Goal: Use online tool/utility

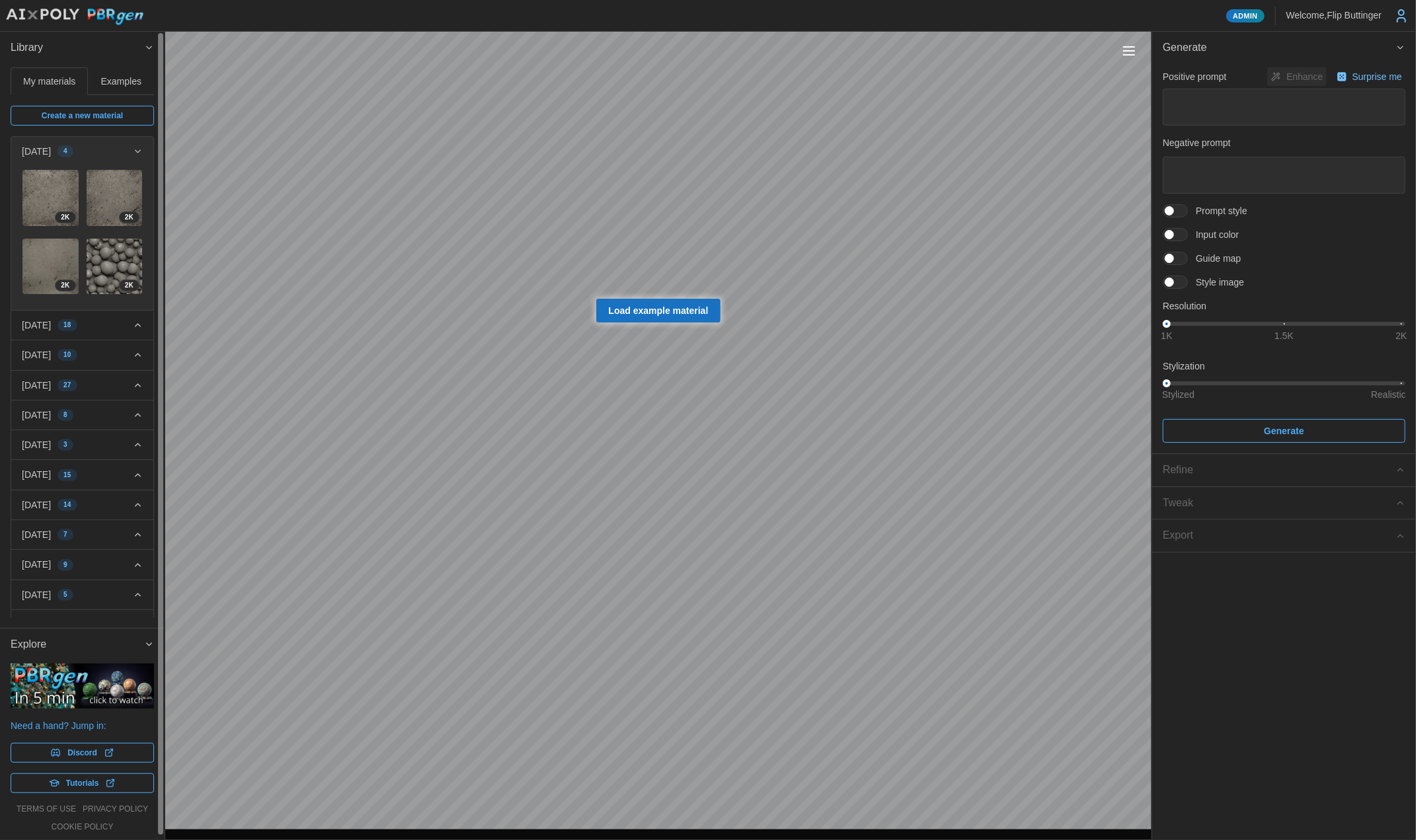
click at [112, 319] on div "2025-10-13 18" at bounding box center [77, 325] width 111 height 13
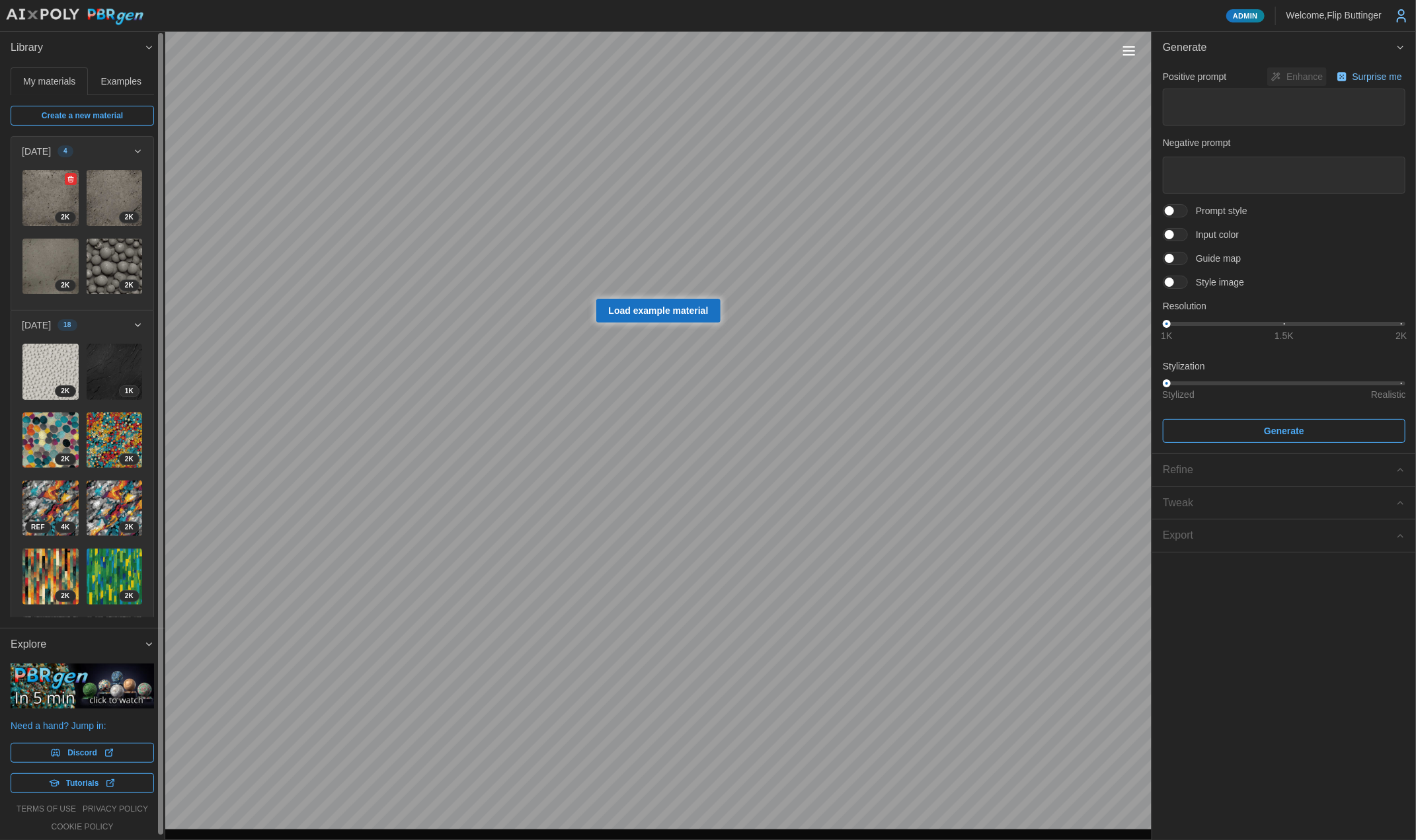
click at [31, 191] on img at bounding box center [51, 198] width 56 height 56
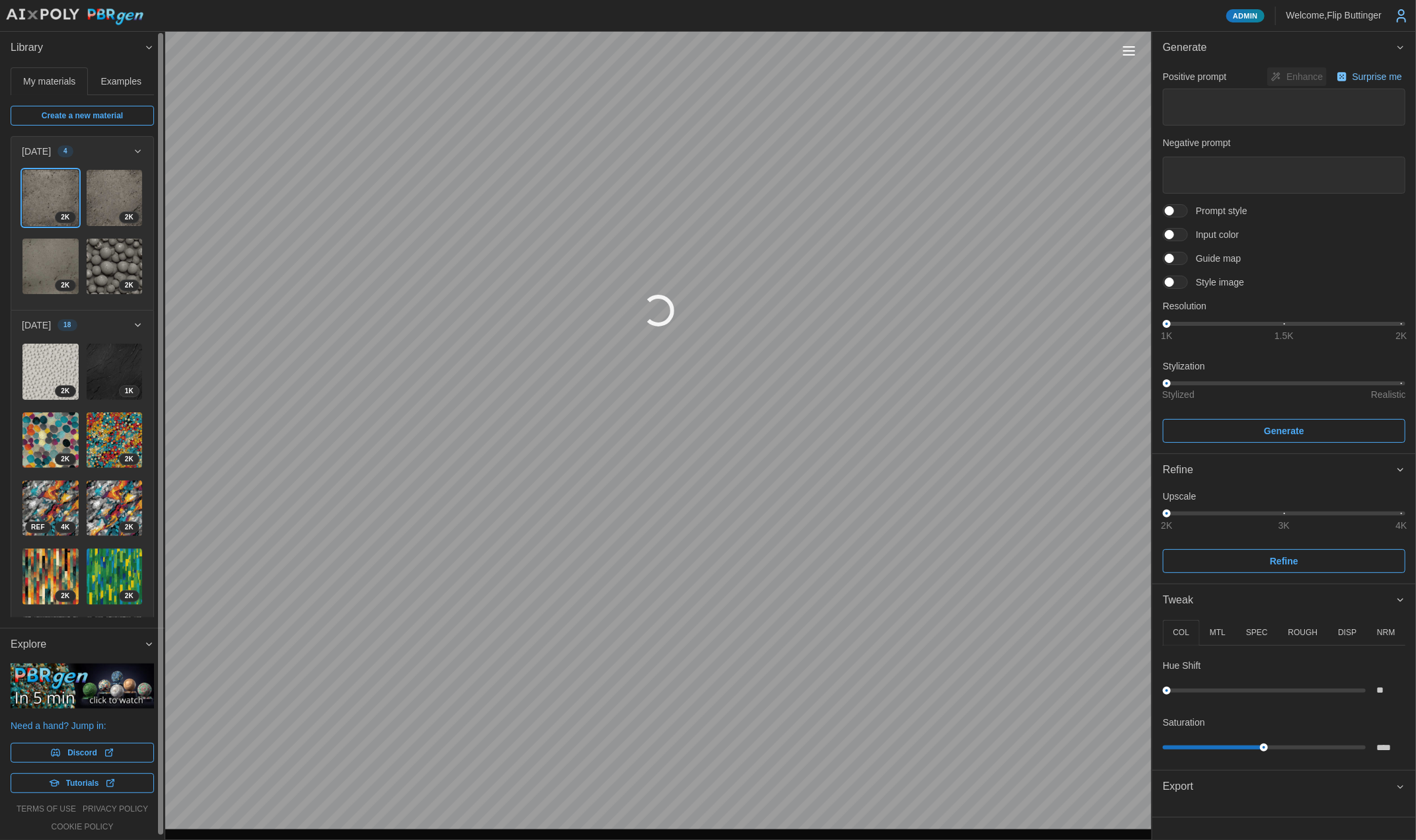
type textarea "*"
type textarea "**********"
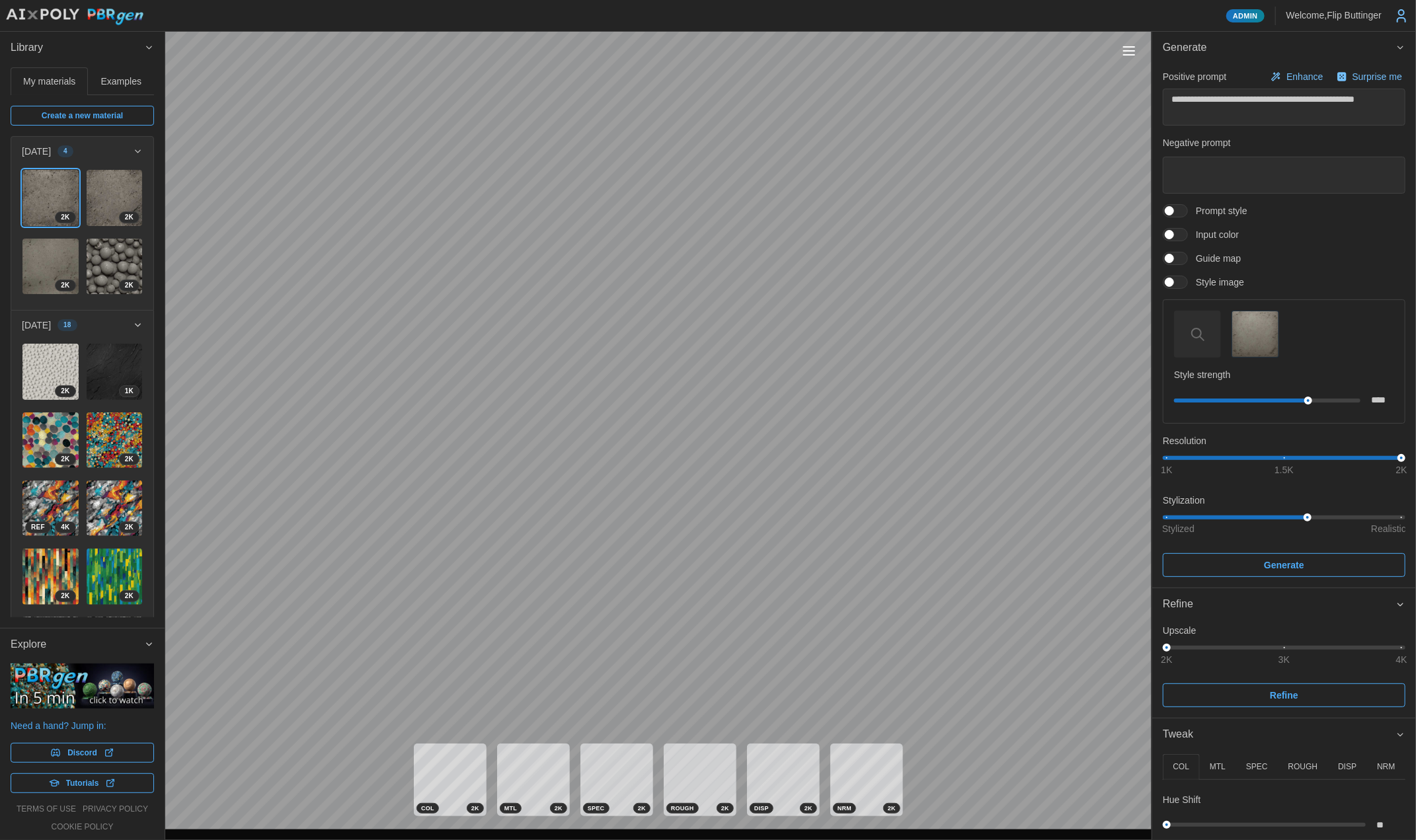
type textarea "*"
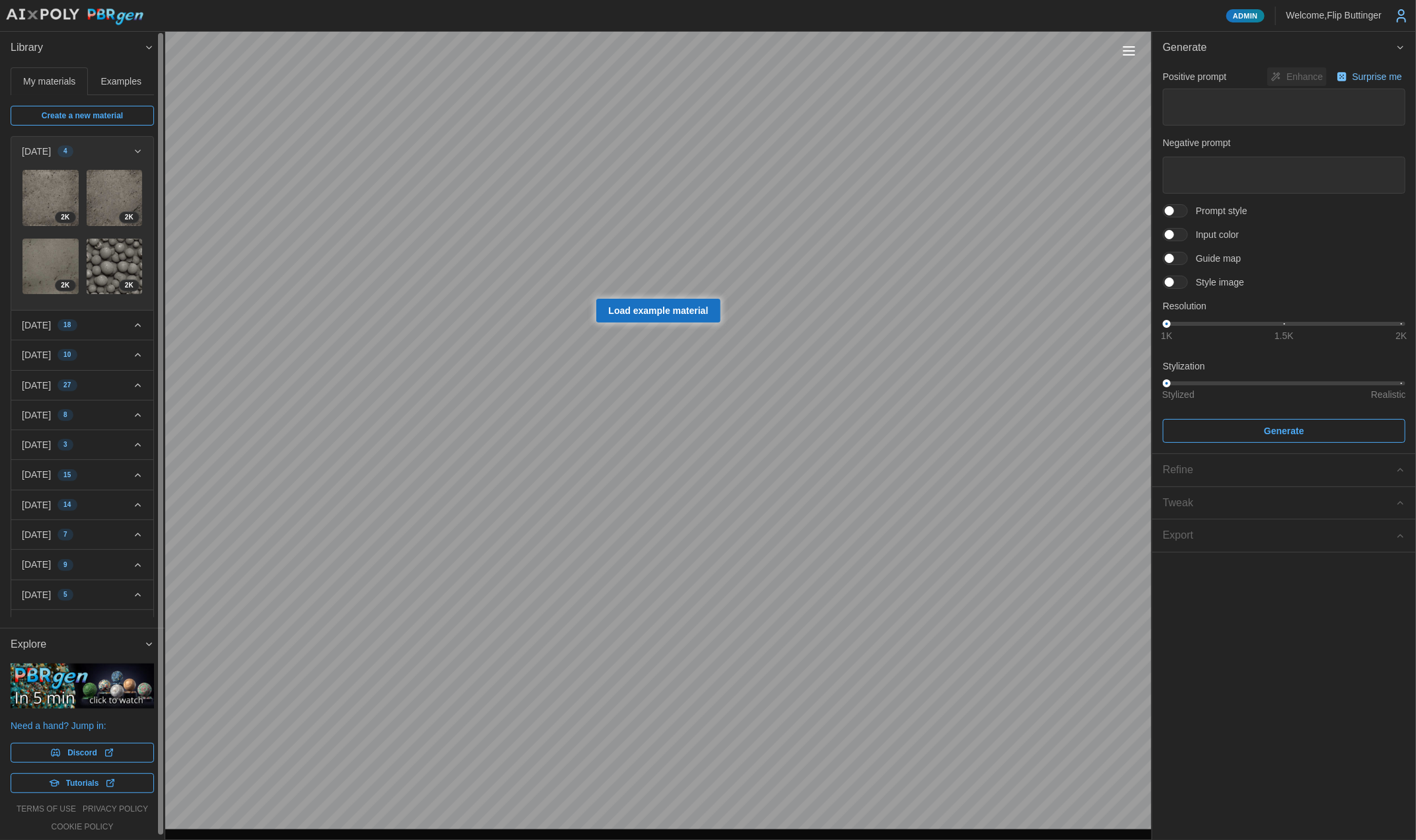
click at [84, 690] on img at bounding box center [83, 686] width 144 height 45
